Goal: Complete application form

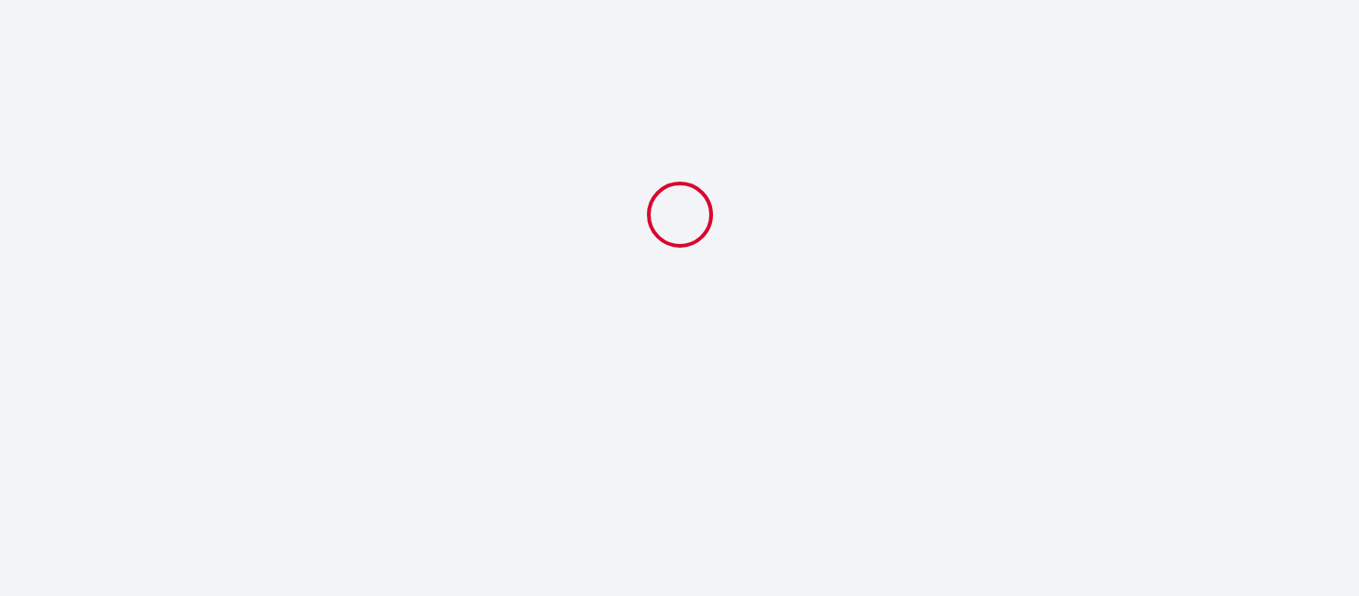
select select
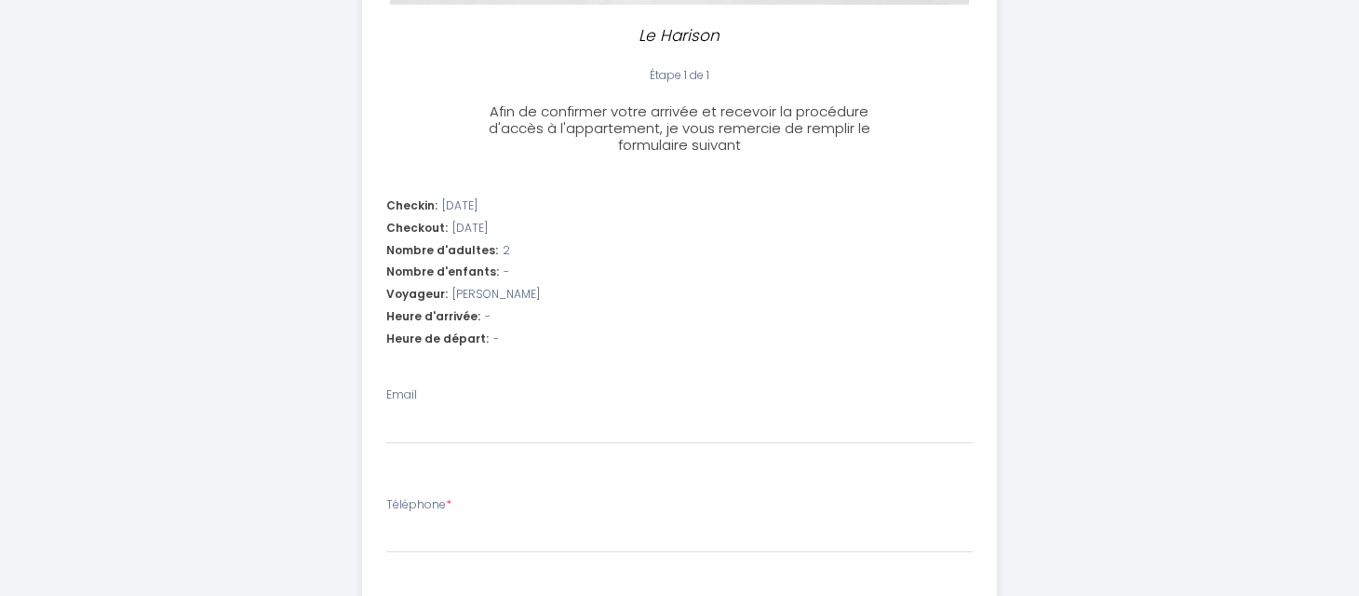
scroll to position [451, 0]
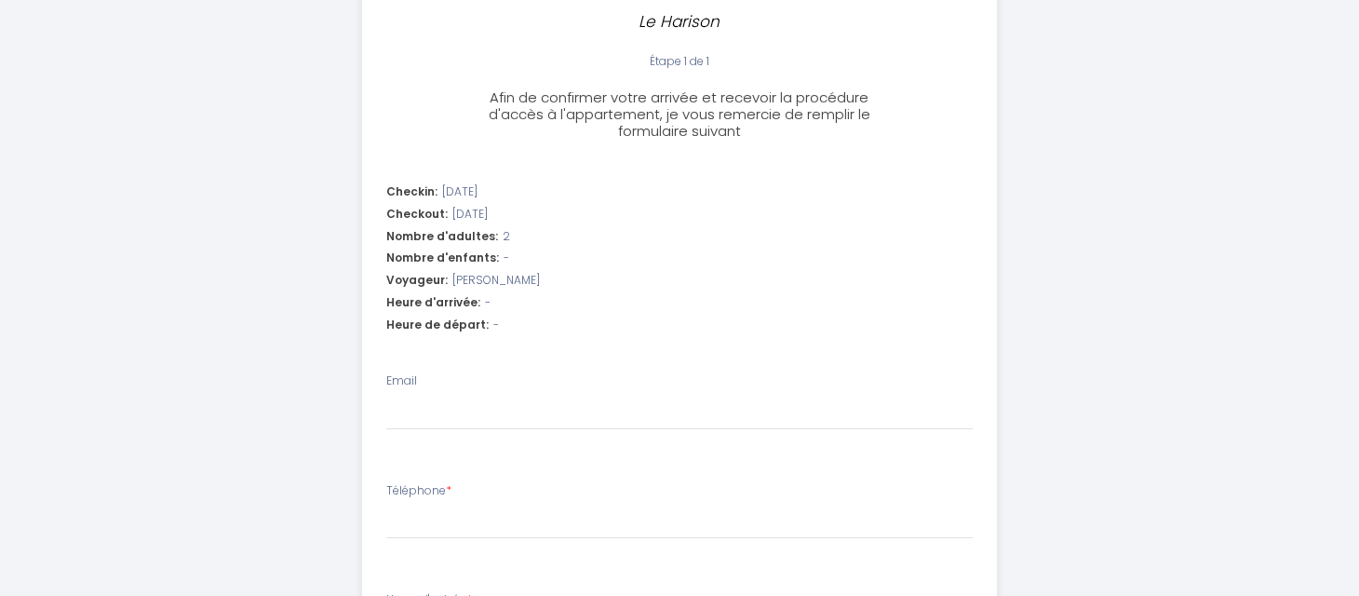
click at [506, 258] on div "Nombre d'enfants: -" at bounding box center [679, 258] width 587 height 18
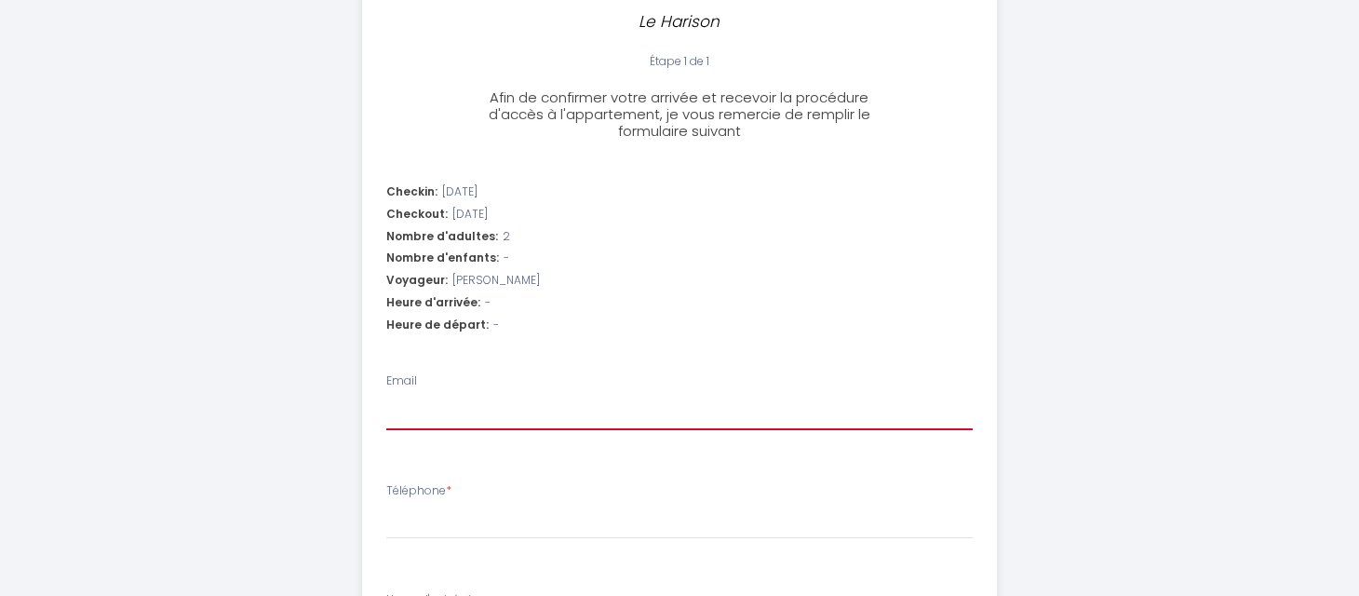
click at [450, 404] on input "Email" at bounding box center [679, 414] width 587 height 34
type input "[EMAIL_ADDRESS][DOMAIN_NAME]"
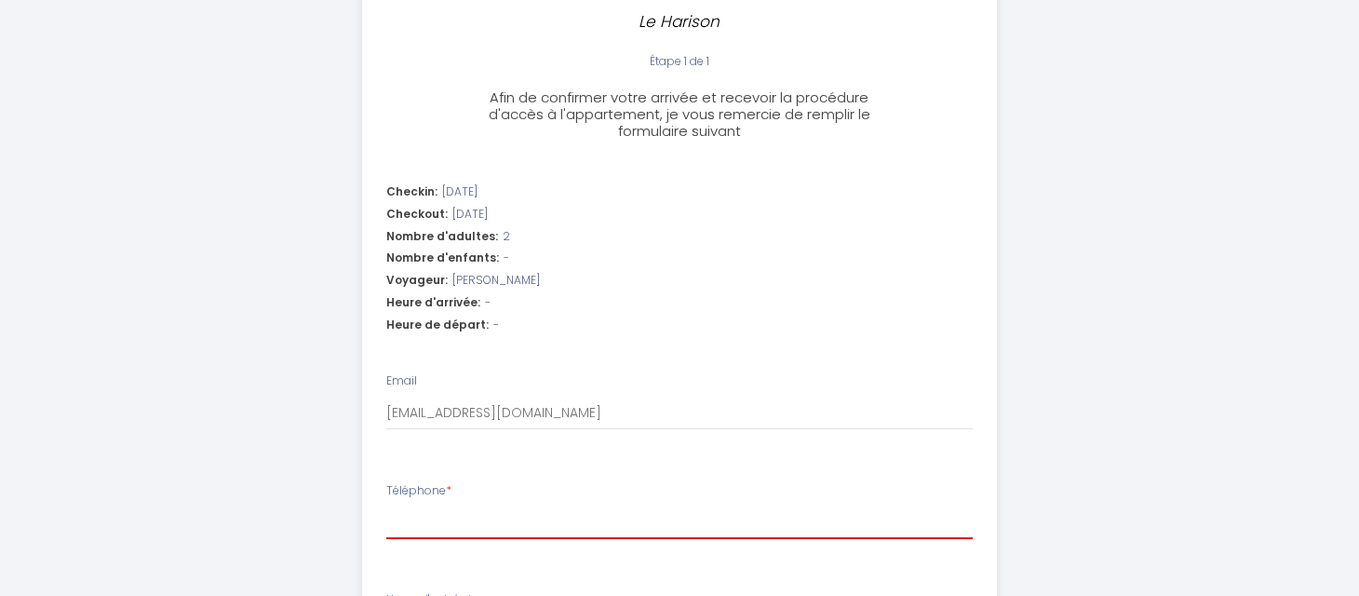
type input "666955298"
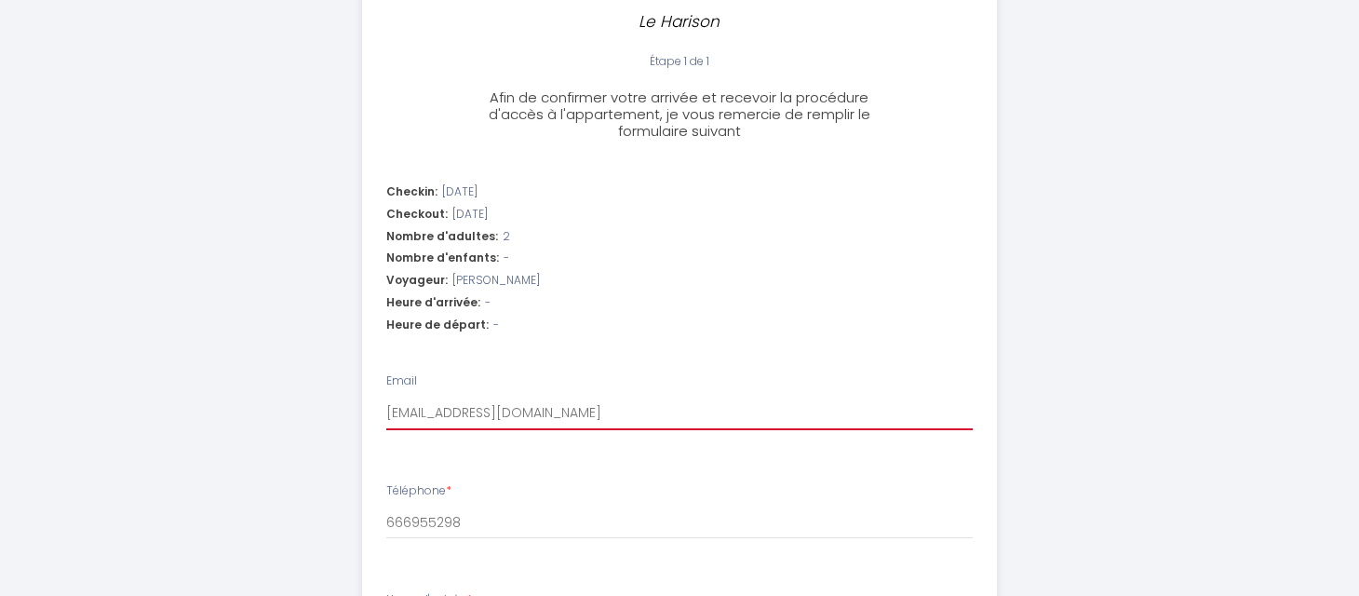
select select
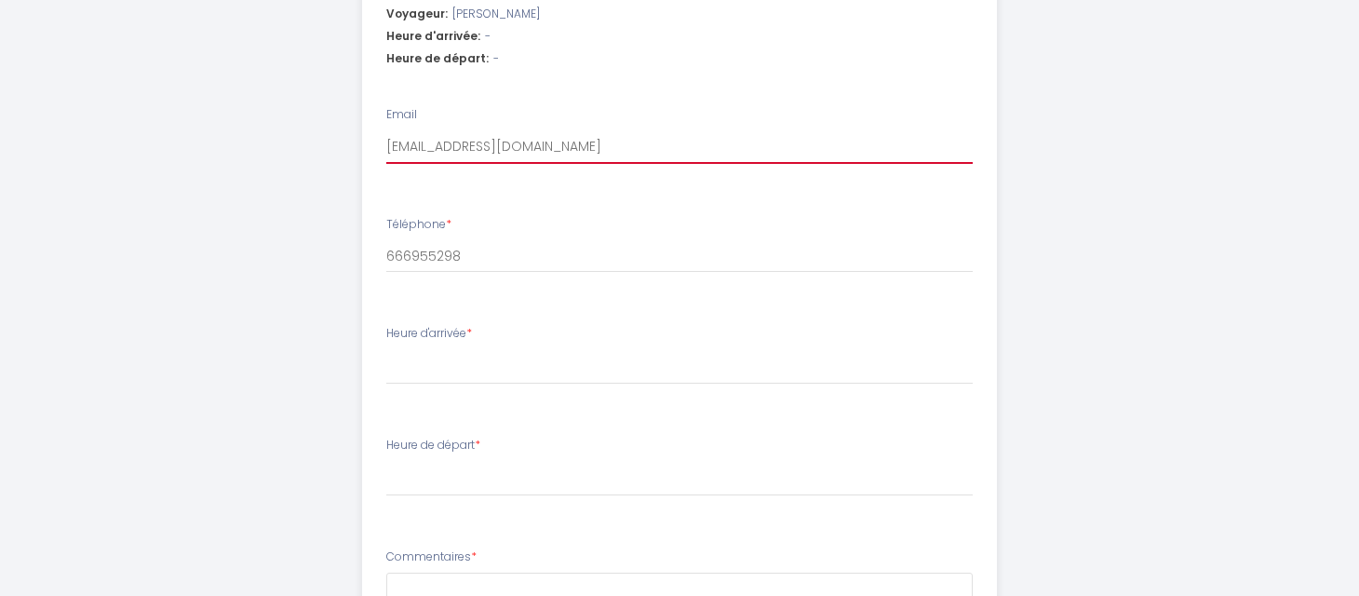
scroll to position [729, 0]
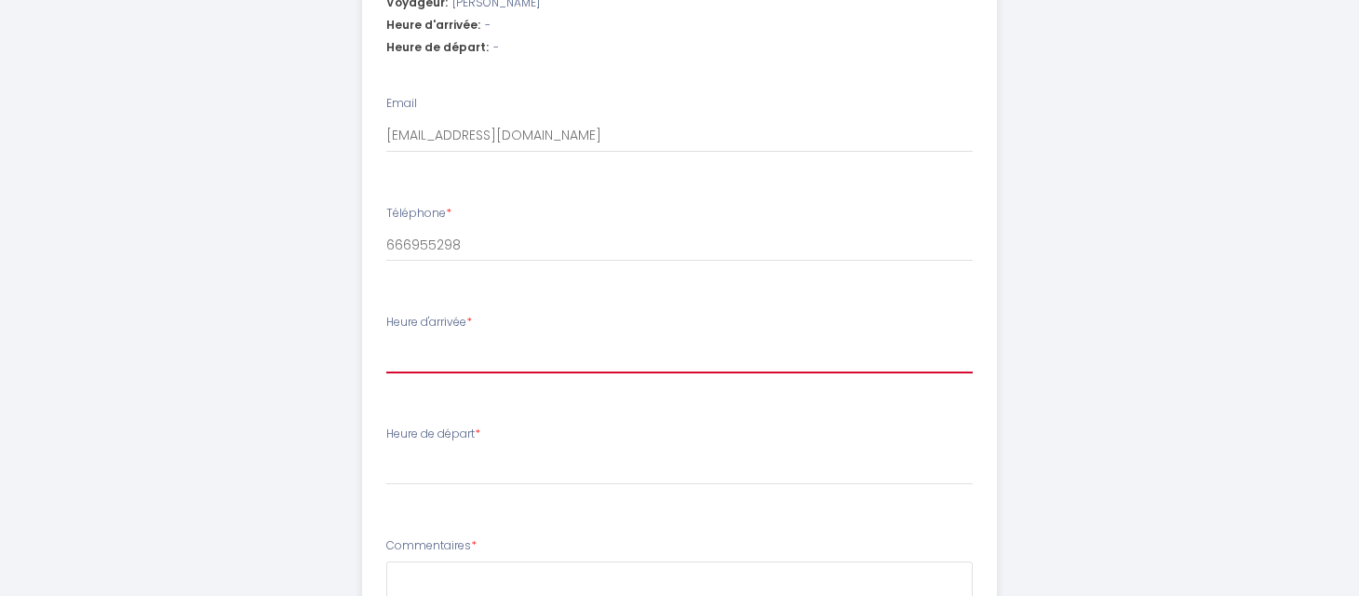
click at [483, 358] on select "17:00 17:30 18:00 18:30 19:00 19:30 20:00 20:30 21:00 21:30 22:00 22:30 23:00 2…" at bounding box center [679, 355] width 587 height 35
select select "18:00"
click at [386, 338] on select "17:00 17:30 18:00 18:30 19:00 19:30 20:00 20:30 21:00 21:30 22:00 22:30 23:00 2…" at bounding box center [679, 355] width 587 height 35
select select
click at [449, 356] on select "17:00 17:30 18:00 18:30 19:00 19:30 20:00 20:30 21:00 21:30 22:00 22:30 23:00 2…" at bounding box center [679, 355] width 587 height 35
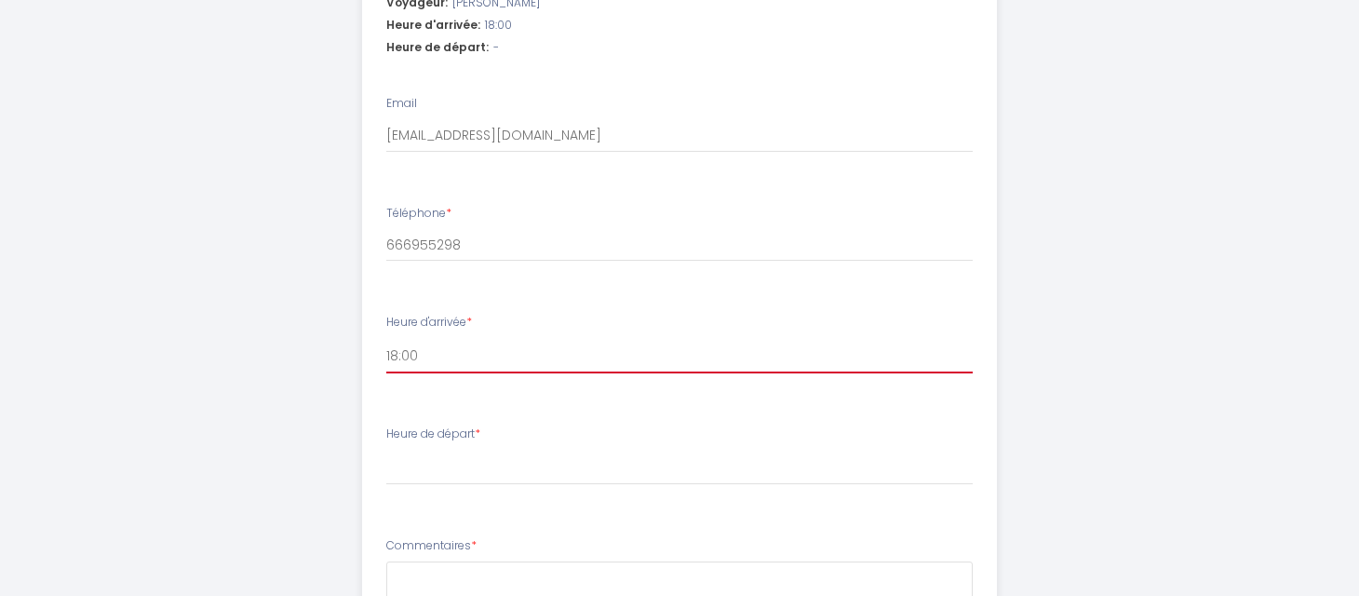
select select "19:00"
click at [386, 338] on select "17:00 17:30 18:00 18:30 19:00 19:30 20:00 20:30 21:00 21:30 22:00 22:30 23:00 2…" at bounding box center [679, 355] width 587 height 35
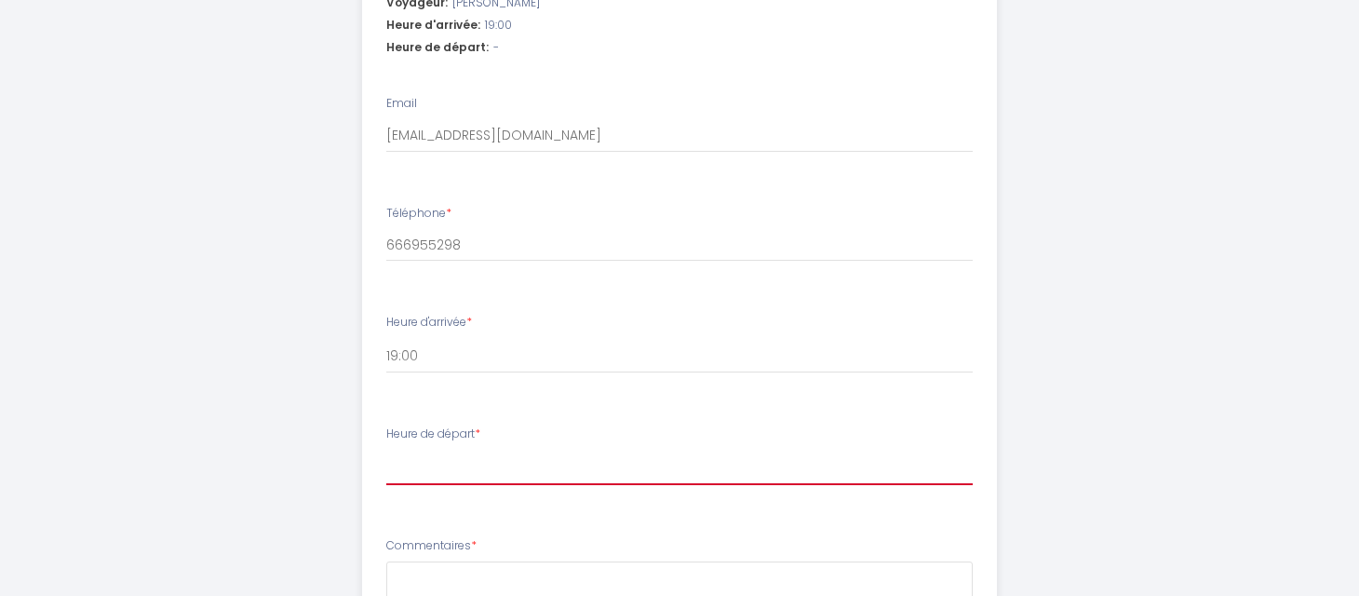
click at [437, 467] on select "00:00 00:30 01:00 01:30 02:00 02:30 03:00 03:30 04:00 04:30 05:00 05:30 06:00 0…" at bounding box center [679, 467] width 587 height 35
select select "10:00"
click at [386, 450] on select "00:00 00:30 01:00 01:30 02:00 02:30 03:00 03:30 04:00 04:30 05:00 05:30 06:00 0…" at bounding box center [679, 467] width 587 height 35
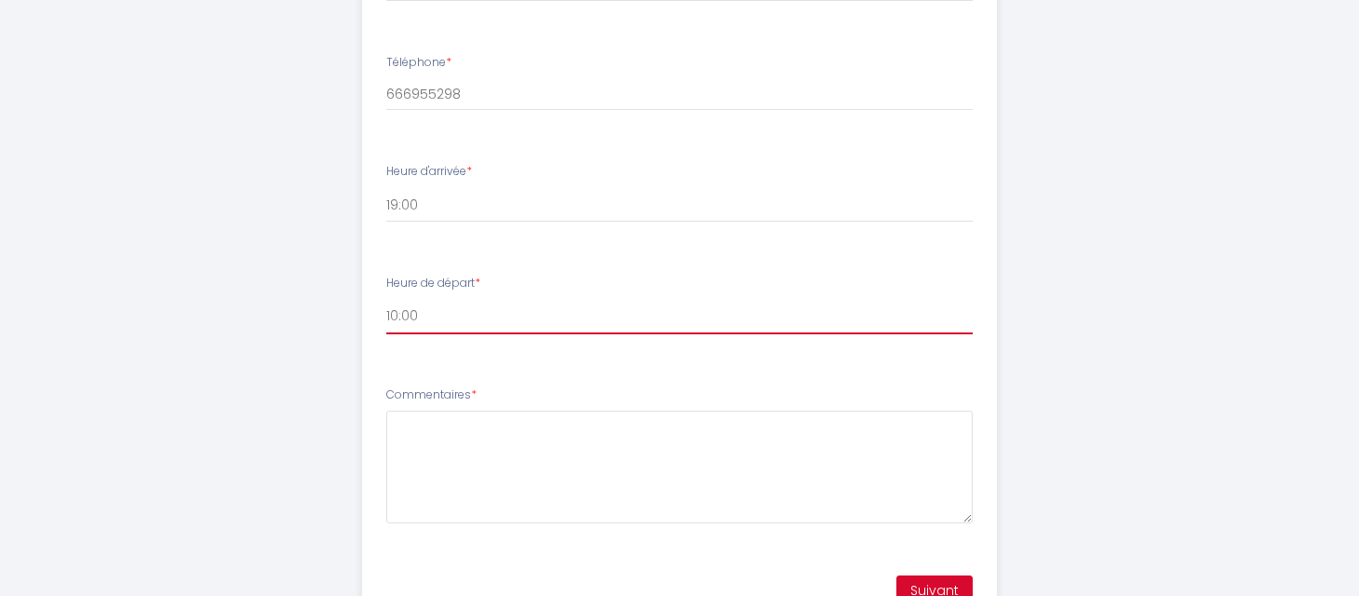
scroll to position [884, 0]
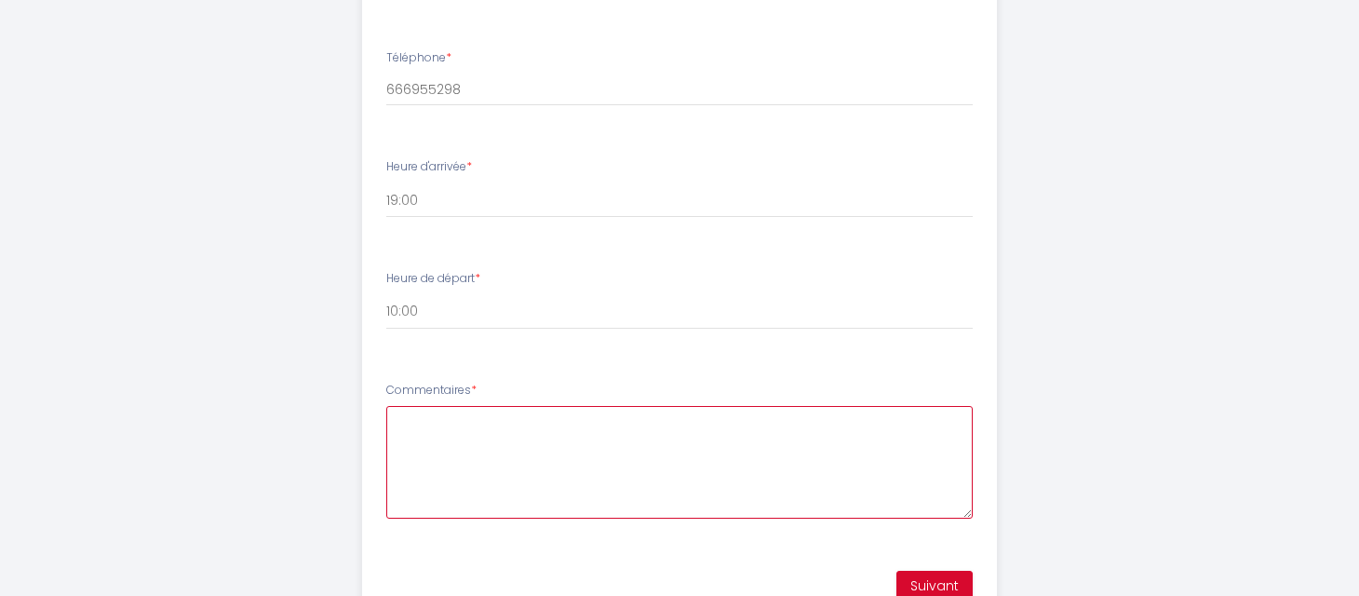
click at [451, 417] on textarea "Commentaires *" at bounding box center [679, 462] width 587 height 113
click at [487, 427] on textarea "We will arrive at seven aprox and we can leave [DATE]" at bounding box center [679, 462] width 587 height 113
click at [678, 420] on textarea "We will arrive [DATE] [DATE] at seven aprox and we can leave [DATE]" at bounding box center [679, 462] width 587 height 113
click at [916, 423] on textarea "We will arrive [DATE] [DATE] at 19h aprox and we can leave [DATE]" at bounding box center [679, 462] width 587 height 113
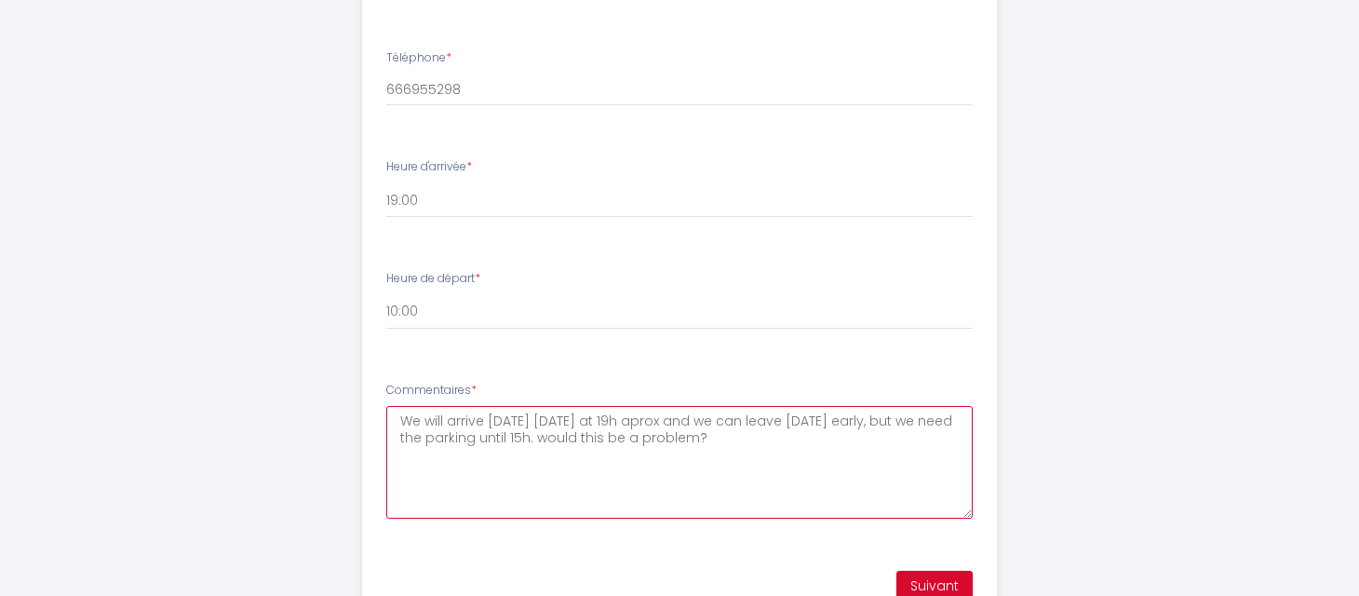
type textarea "We will arrive [DATE] [DATE] at 19h aprox and we can leave [DATE] early, but we…"
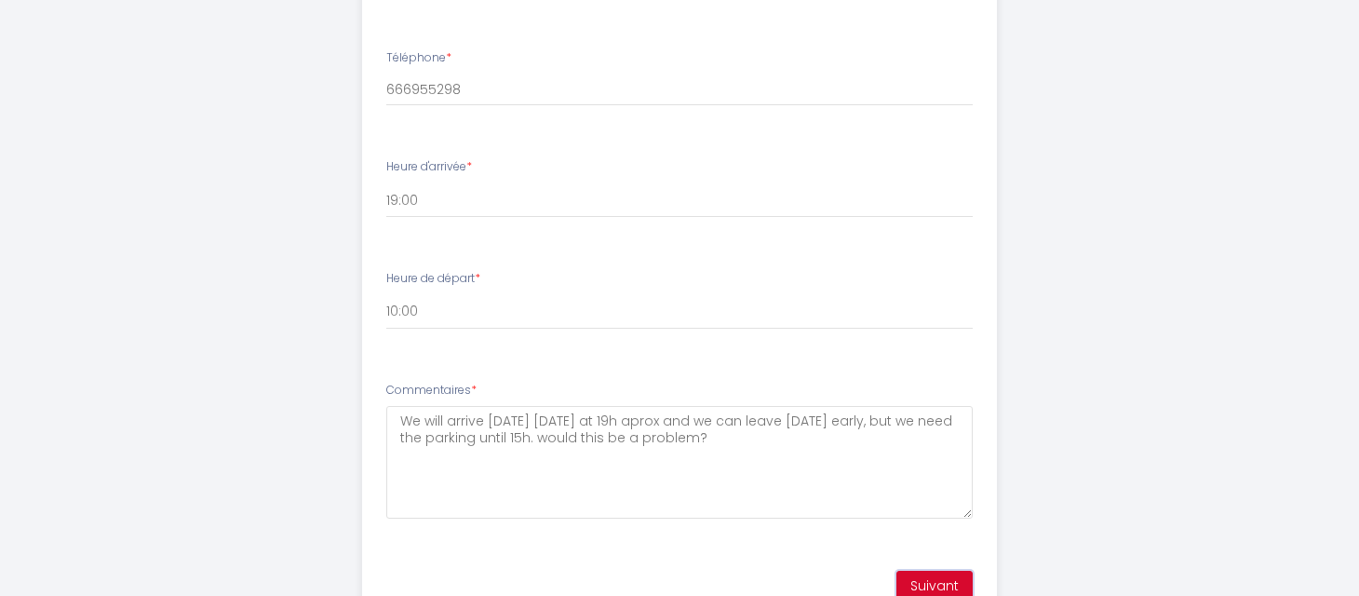
click at [938, 584] on button "Suivant" at bounding box center [934, 587] width 76 height 32
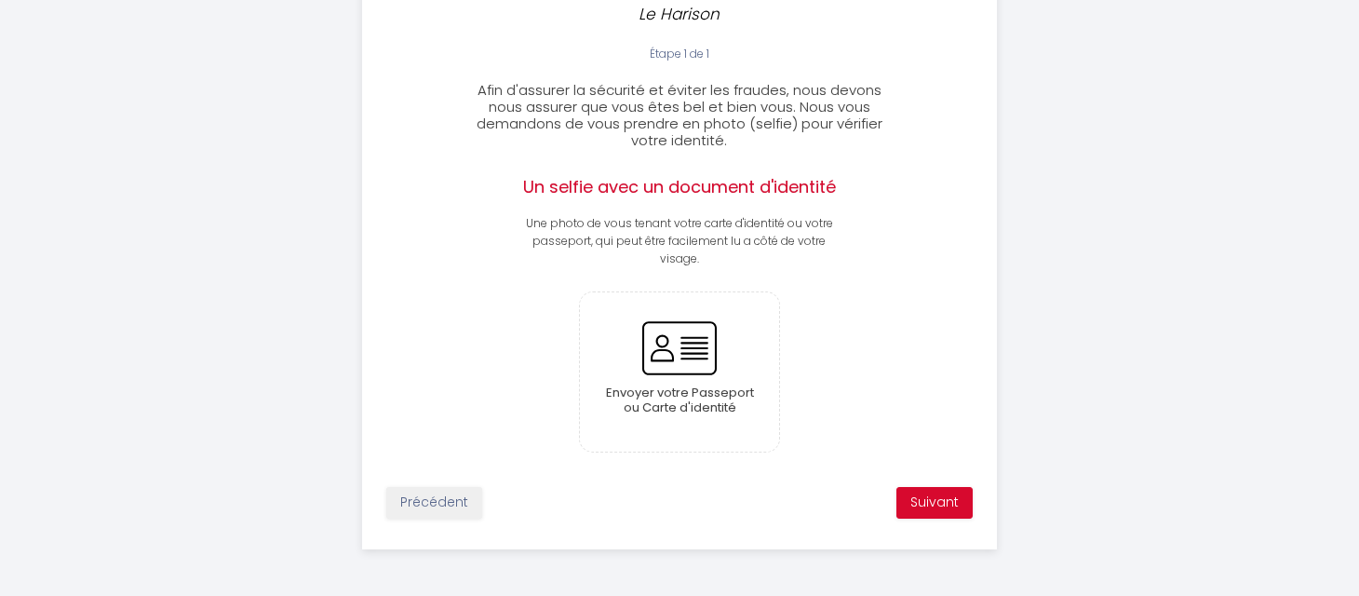
scroll to position [375, 0]
